Goal: Task Accomplishment & Management: Manage account settings

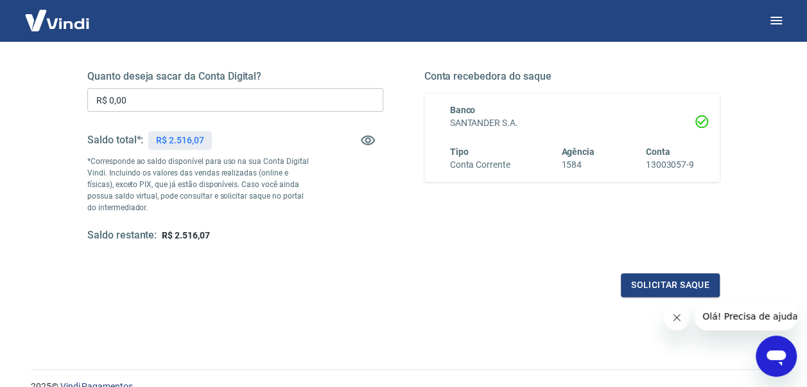
scroll to position [193, 0]
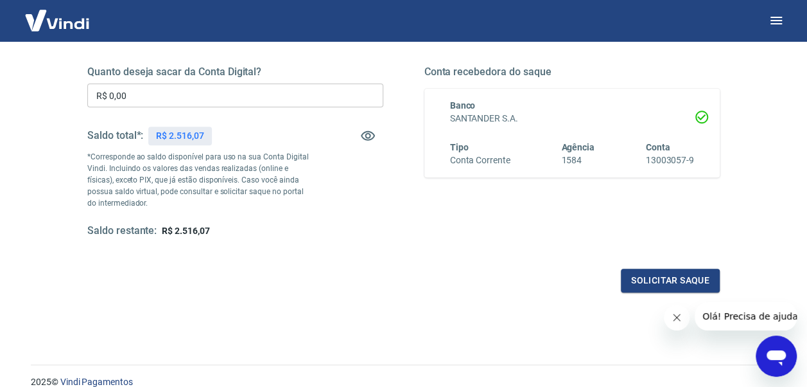
drag, startPoint x: 136, startPoint y: 94, endPoint x: 141, endPoint y: 106, distance: 13.2
click at [137, 94] on input "R$ 0,00" at bounding box center [235, 96] width 296 height 24
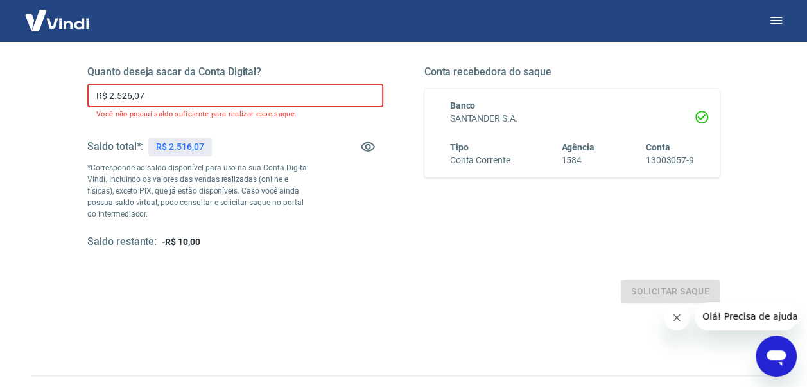
drag, startPoint x: 123, startPoint y: 96, endPoint x: 123, endPoint y: 123, distance: 27.0
click at [123, 97] on input "R$ 2.526,07" at bounding box center [235, 96] width 296 height 24
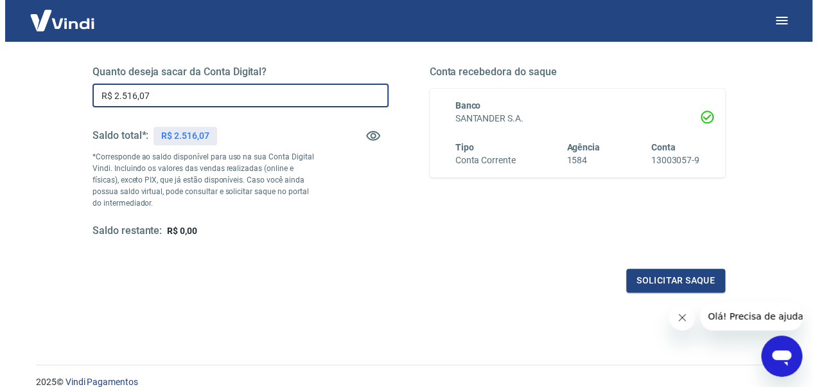
scroll to position [128, 0]
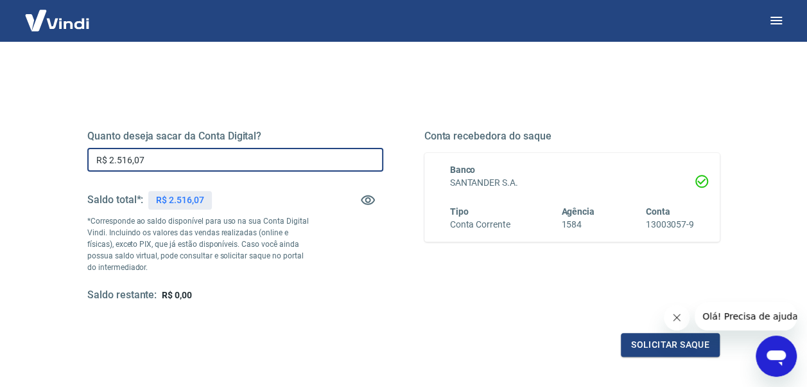
type input "R$ 2.516,07"
click at [660, 338] on button "Solicitar saque" at bounding box center [670, 345] width 99 height 24
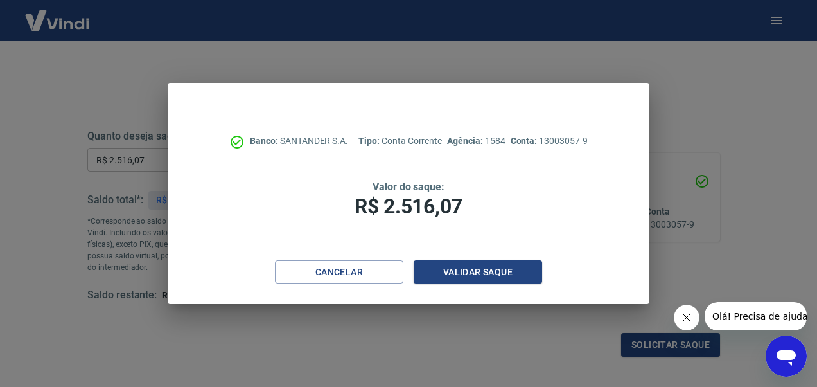
click at [684, 314] on icon "Fechar mensagem da empresa" at bounding box center [686, 317] width 10 height 10
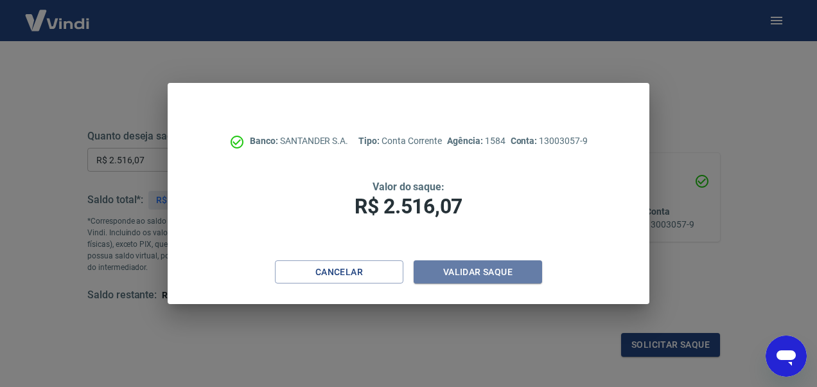
click at [469, 270] on button "Validar saque" at bounding box center [478, 272] width 128 height 24
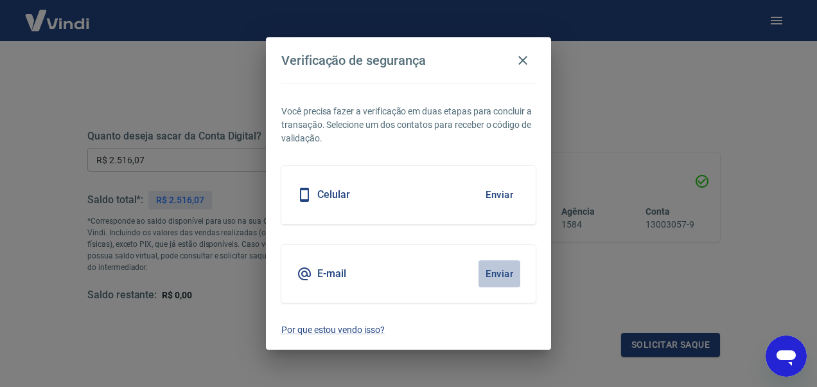
click at [500, 272] on button "Enviar" at bounding box center [500, 273] width 42 height 27
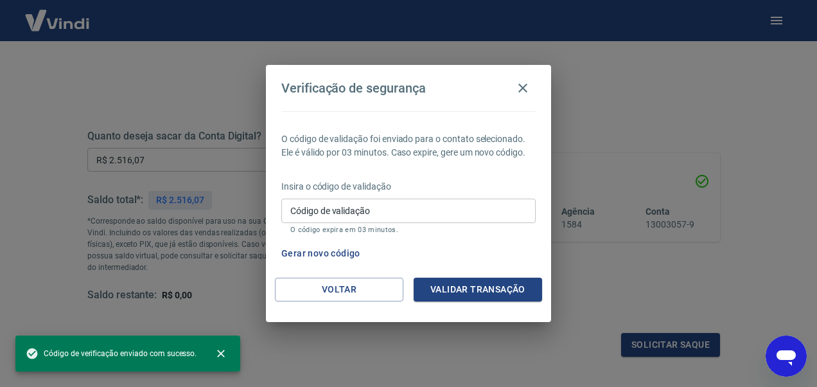
click at [364, 211] on input "Código de validação" at bounding box center [408, 210] width 254 height 24
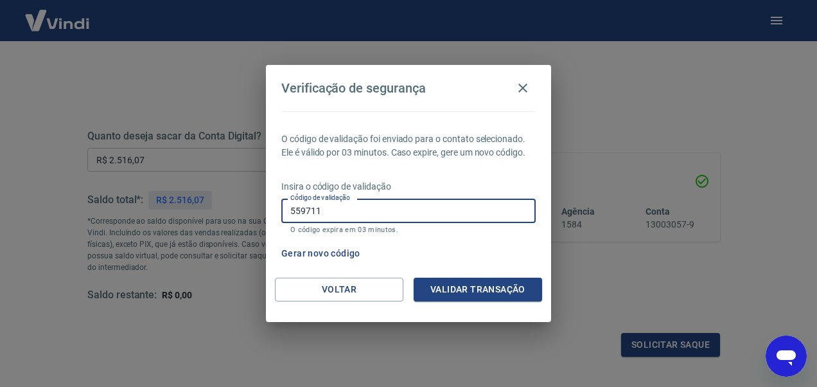
type input "559711"
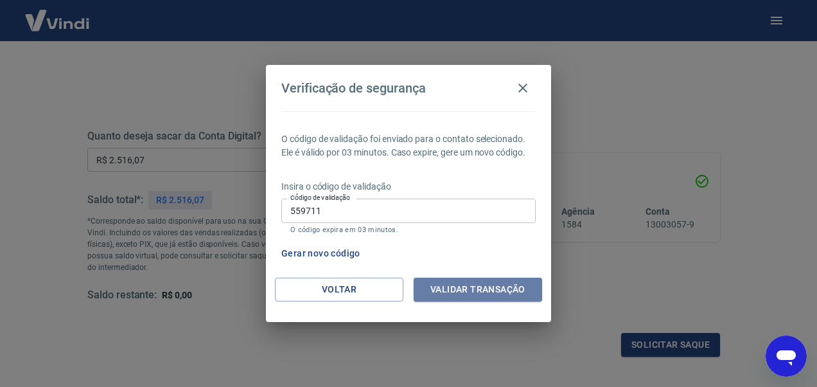
click at [462, 292] on button "Validar transação" at bounding box center [478, 289] width 128 height 24
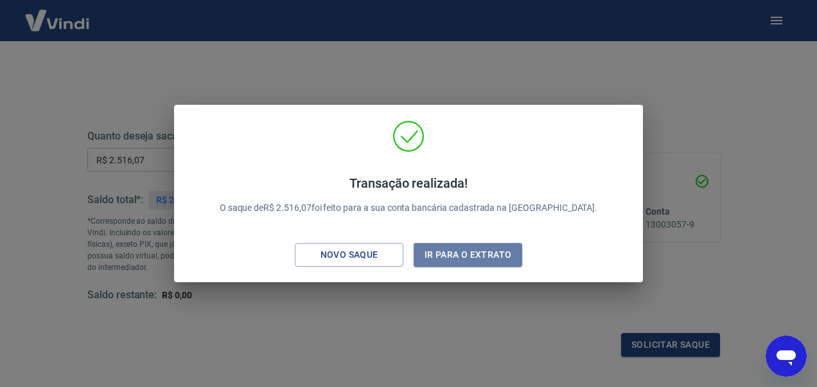
click at [470, 255] on button "Ir para o extrato" at bounding box center [468, 255] width 109 height 24
